Goal: Navigation & Orientation: Find specific page/section

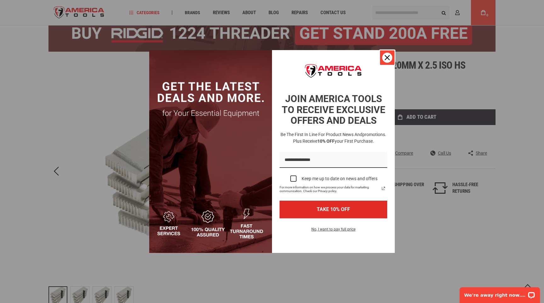
click at [387, 53] on div "Close" at bounding box center [387, 58] width 10 height 10
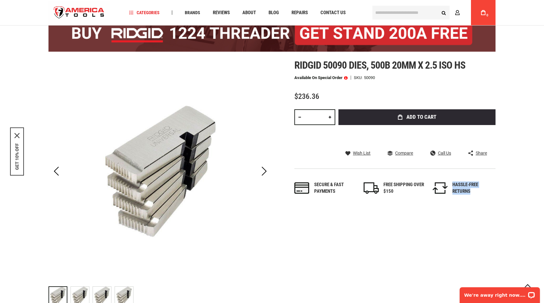
drag, startPoint x: 477, startPoint y: 193, endPoint x: 451, endPoint y: 184, distance: 27.9
click at [451, 184] on li "HASSLE-FREE RETURNS" at bounding box center [464, 188] width 63 height 14
drag, startPoint x: 451, startPoint y: 184, endPoint x: 469, endPoint y: 189, distance: 19.3
click at [471, 189] on li "HASSLE-FREE RETURNS" at bounding box center [464, 188] width 63 height 14
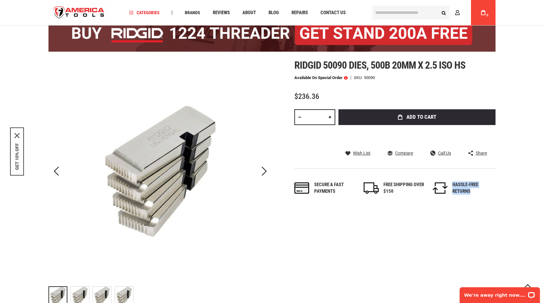
click at [469, 189] on div "HASSLE-FREE RETURNS" at bounding box center [473, 188] width 41 height 14
drag, startPoint x: 473, startPoint y: 191, endPoint x: 451, endPoint y: 183, distance: 23.2
click at [451, 183] on li "HASSLE-FREE RETURNS" at bounding box center [464, 188] width 63 height 14
drag, startPoint x: 451, startPoint y: 183, endPoint x: 471, endPoint y: 191, distance: 21.5
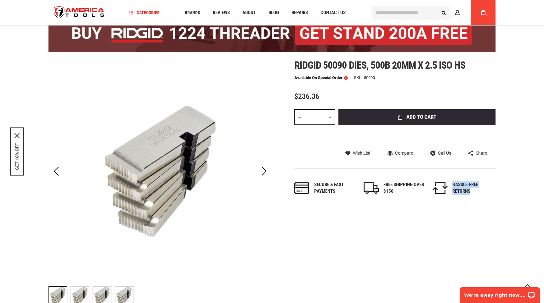
click at [471, 191] on li "HASSLE-FREE RETURNS" at bounding box center [464, 188] width 63 height 14
click at [476, 195] on div "Secure & fast payments FREE SHIPPING OVER $150 HASSLE-FREE RETURNS" at bounding box center [395, 188] width 201 height 39
click at [102, 14] on img "store logo" at bounding box center [79, 13] width 61 height 24
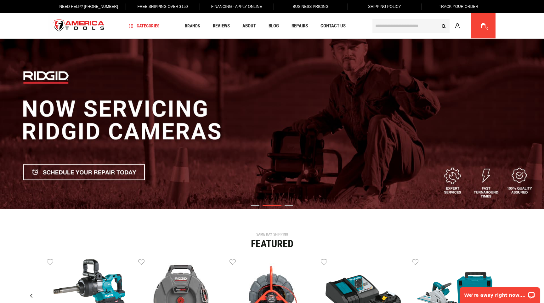
click at [290, 204] on img "2 / 3" at bounding box center [272, 124] width 544 height 170
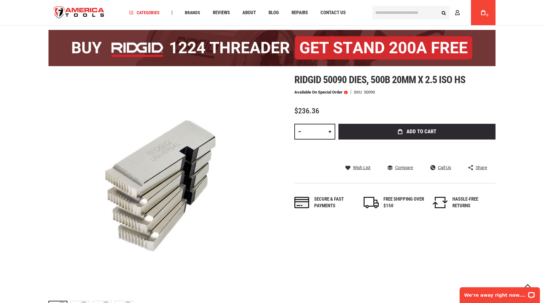
scroll to position [30, 0]
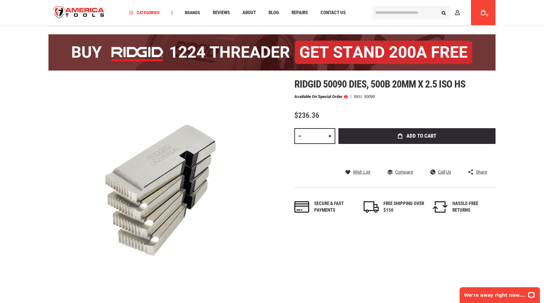
click at [345, 97] on span at bounding box center [345, 96] width 3 height 4
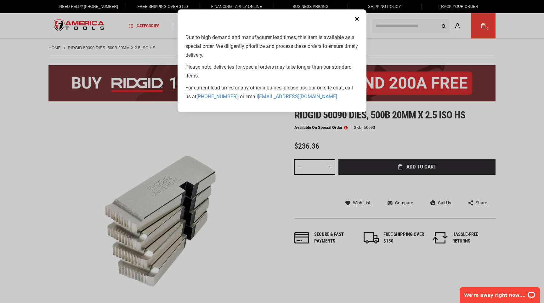
click at [358, 16] on button "Close" at bounding box center [357, 19] width 13 height 13
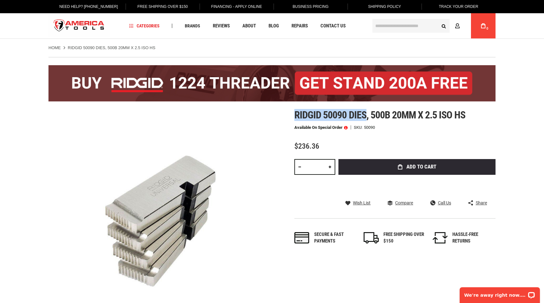
drag, startPoint x: 296, startPoint y: 112, endPoint x: 365, endPoint y: 115, distance: 68.4
click at [365, 115] on span "Ridgid 50090 dies, 500b 20mm x 2.5 iso hs" at bounding box center [380, 115] width 171 height 12
copy span "Ridgid 50090 dies"
